Goal: Check status: Check status

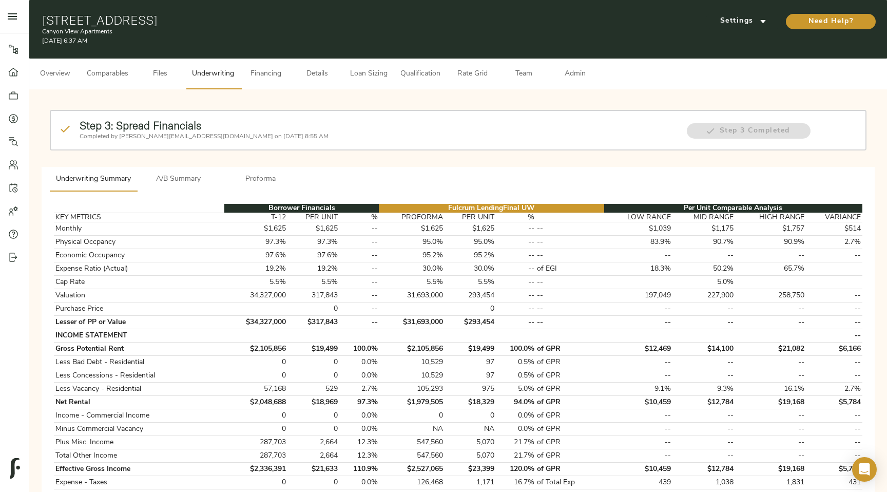
click at [194, 182] on span "A/B Summary" at bounding box center [178, 179] width 70 height 13
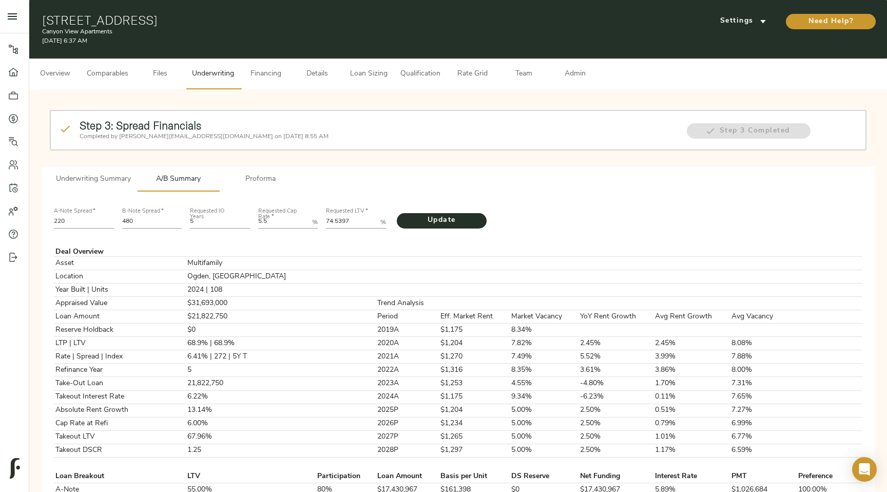
click at [244, 188] on button "Proforma" at bounding box center [260, 179] width 82 height 25
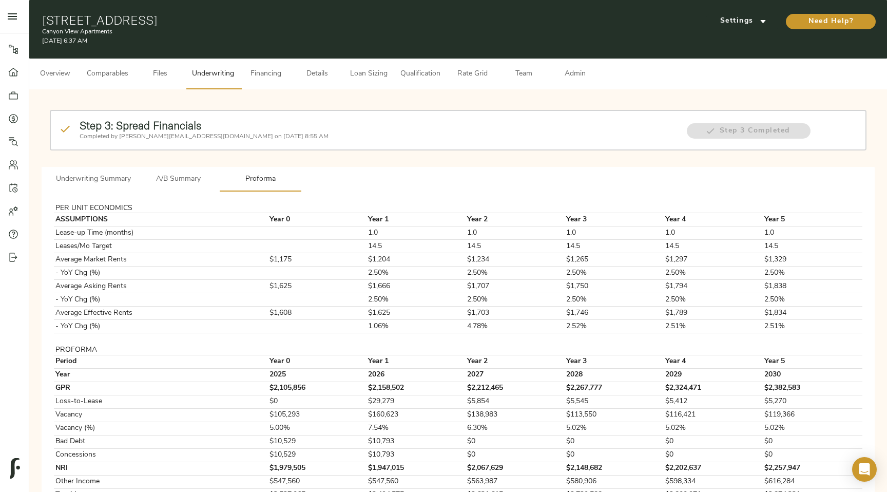
click at [254, 81] on button "Financing" at bounding box center [265, 74] width 51 height 31
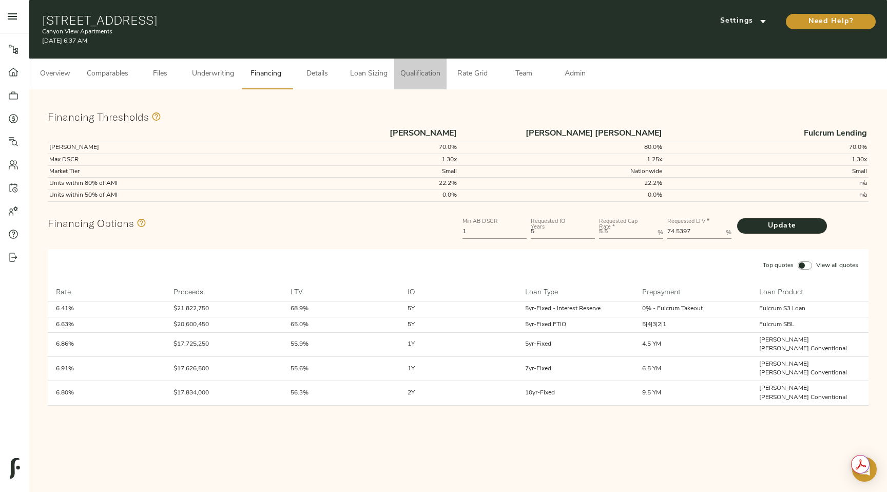
click at [433, 78] on span "Qualification" at bounding box center [420, 74] width 40 height 13
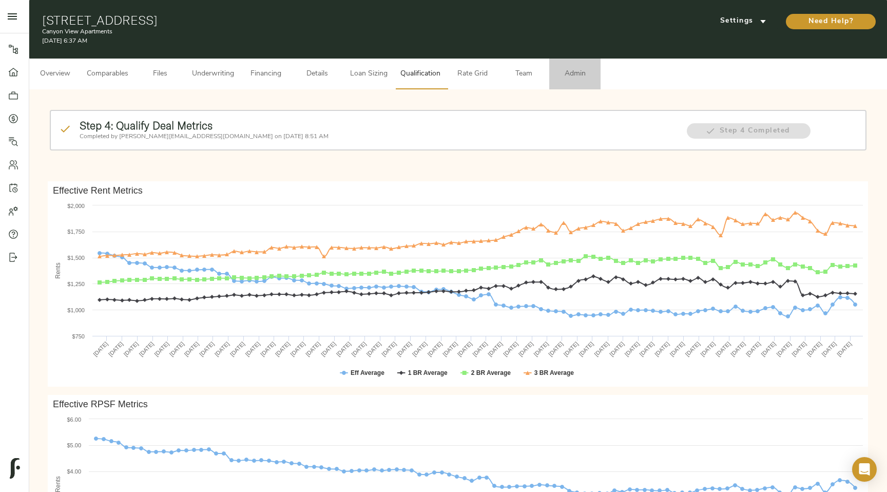
click at [583, 84] on button "Admin" at bounding box center [574, 74] width 51 height 31
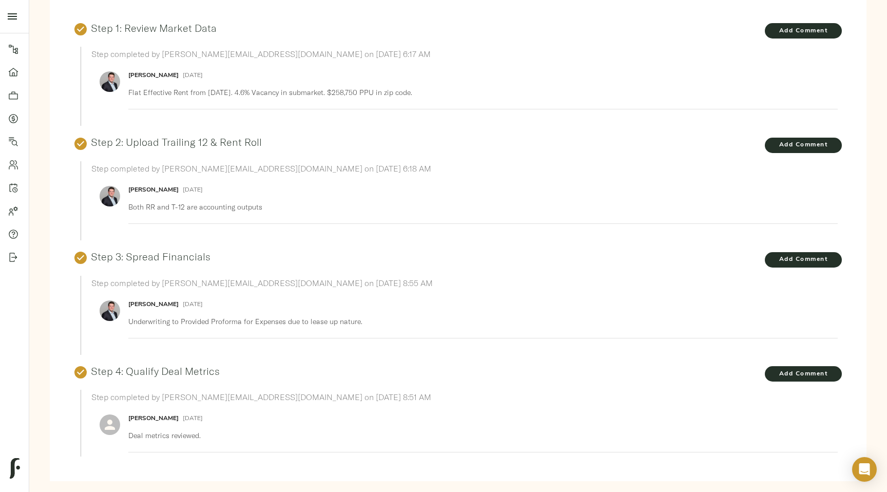
scroll to position [185, 0]
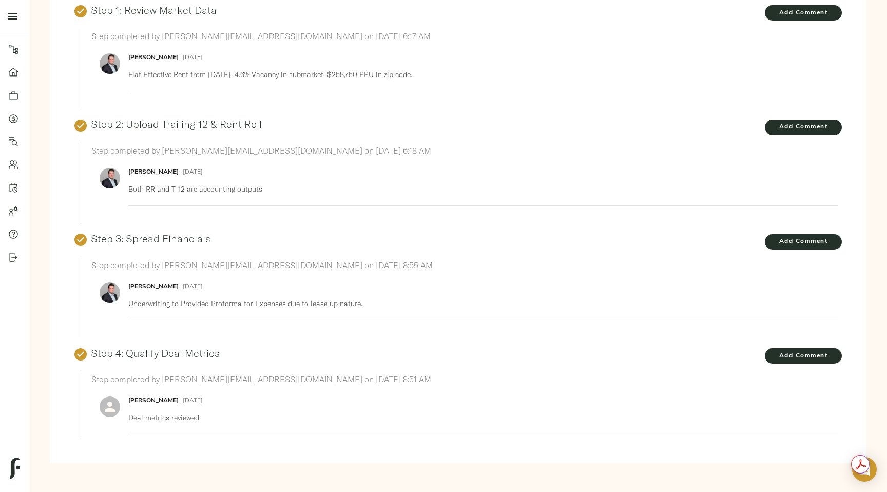
click at [157, 413] on p "Deal metrics reviewed." at bounding box center [478, 417] width 701 height 10
click at [169, 417] on p "Deal metrics reviewed." at bounding box center [478, 417] width 701 height 10
click at [140, 352] on link "Step 4: Qualify Deal Metrics" at bounding box center [155, 353] width 129 height 13
